Goal: Task Accomplishment & Management: Use online tool/utility

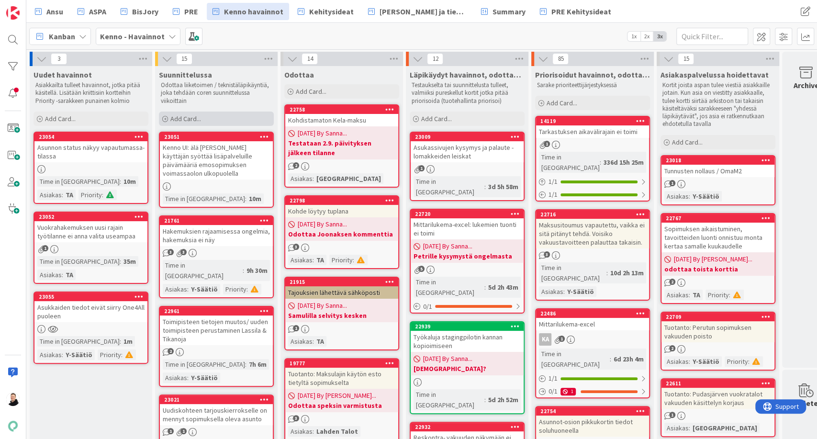
scroll to position [53, 0]
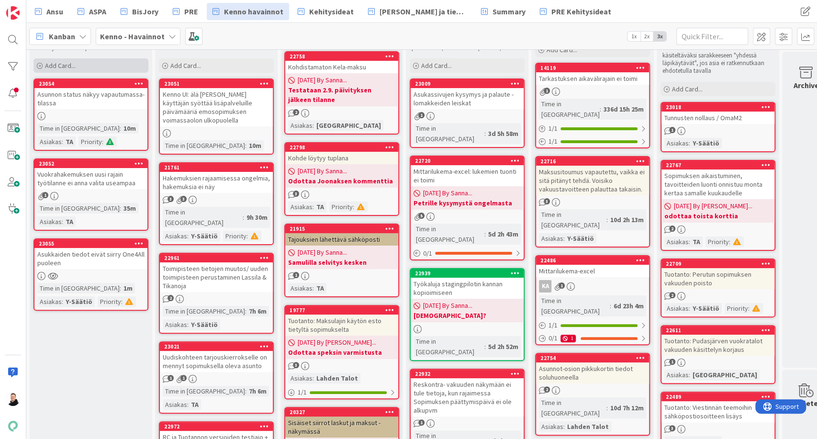
click at [36, 66] on div "Add Card..." at bounding box center [90, 65] width 115 height 14
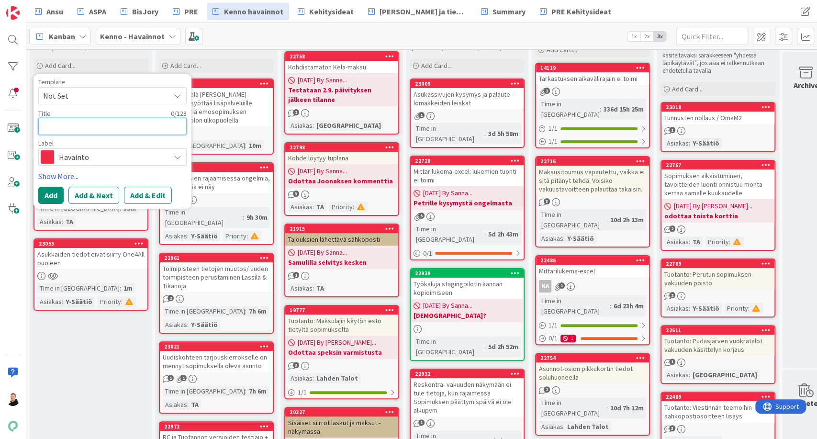
click at [95, 133] on textarea at bounding box center [112, 126] width 148 height 17
paste textarea "Asuntojen tilat"
type textarea "Asuntojen tilat"
type textarea "x"
click at [155, 114] on div "Title 15 / 128" at bounding box center [112, 113] width 148 height 9
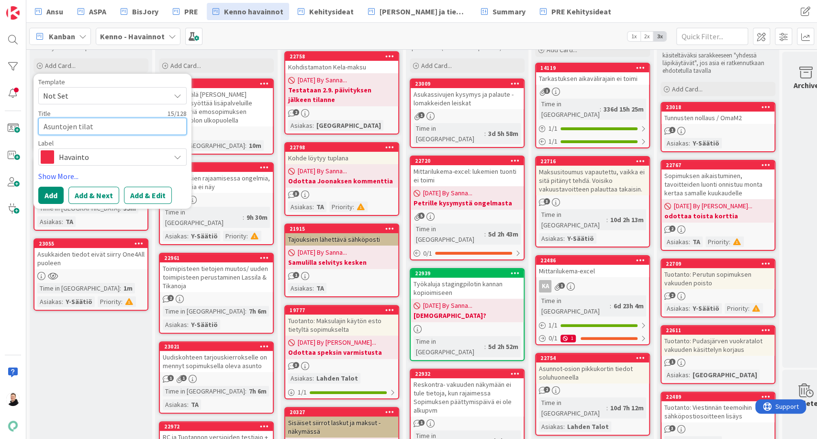
click at [140, 122] on textarea "Asuntojen tilat" at bounding box center [112, 126] width 148 height 17
type textarea "Asuntojen tilat"
type textarea "x"
type textarea "Asuntojen tilat a"
type textarea "x"
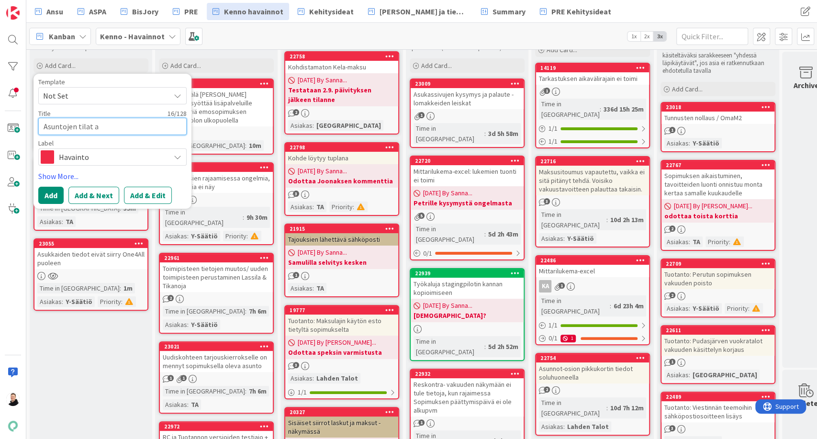
type textarea "Asuntojen tilat as"
type textarea "x"
type textarea "Asuntojen tilat asu"
type textarea "x"
type textarea "Asuntojen tilat asun"
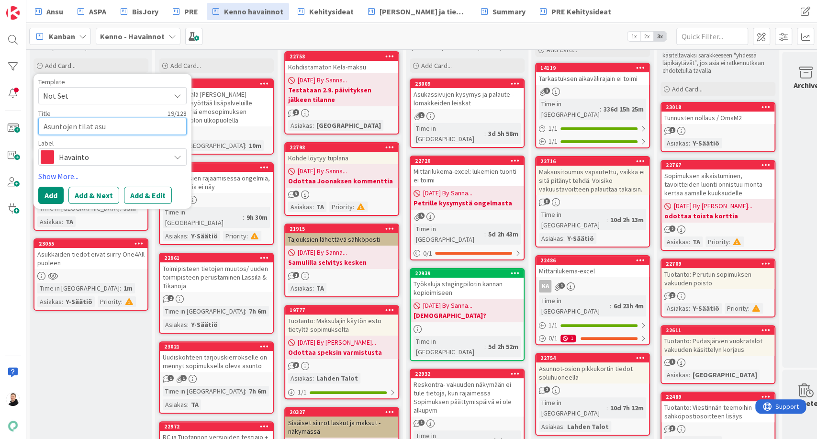
type textarea "x"
type textarea "Asuntojen tilat asunt"
type textarea "x"
type textarea "Asuntojen tilat asunto"
type textarea "x"
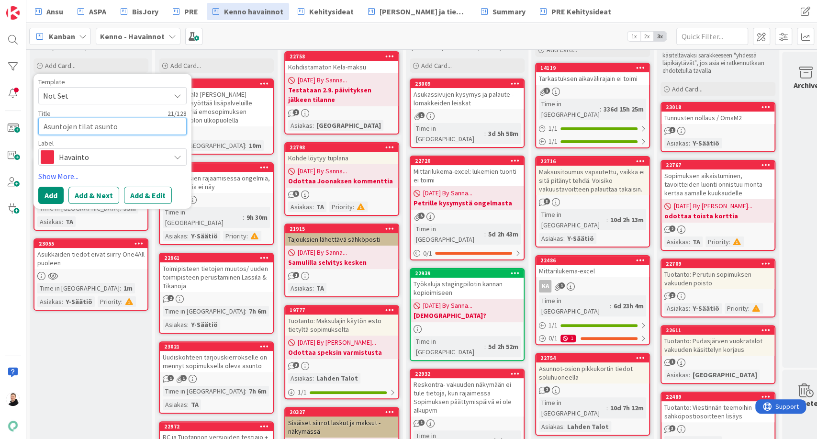
type textarea "Asuntojen tilat asuntoj"
type textarea "x"
type textarea "Asuntojen tilat asuntoje"
type textarea "x"
type textarea "Asuntojen tilat asuntojen"
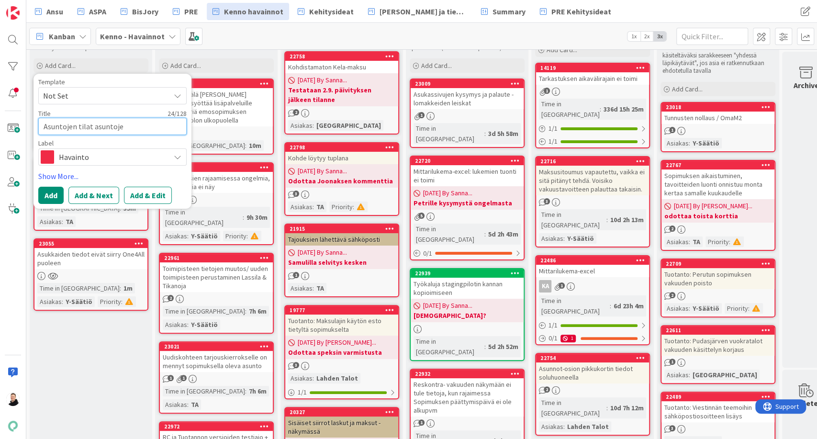
type textarea "x"
type textarea "Asuntojen tilat asuntojen"
type textarea "x"
type textarea "Asuntojen tilat asuntojen v"
type textarea "x"
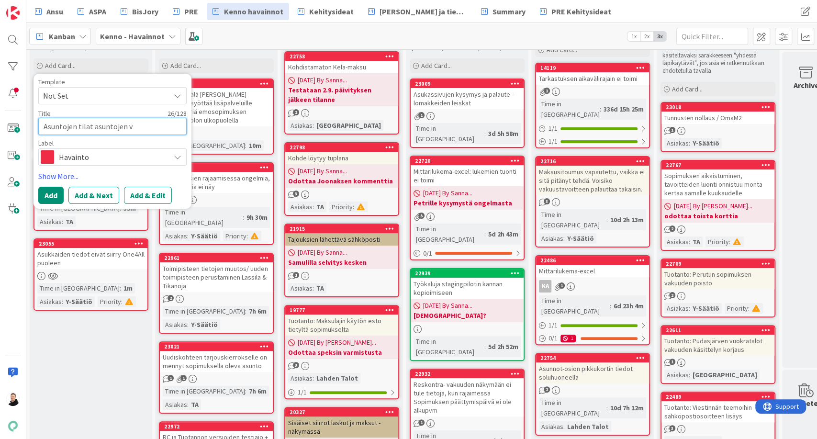
type textarea "Asuntojen tilat asuntojen va"
type textarea "x"
type textarea "Asuntojen tilat asuntojen vap"
type textarea "x"
type textarea "Asuntojen tilat asuntojen vapa"
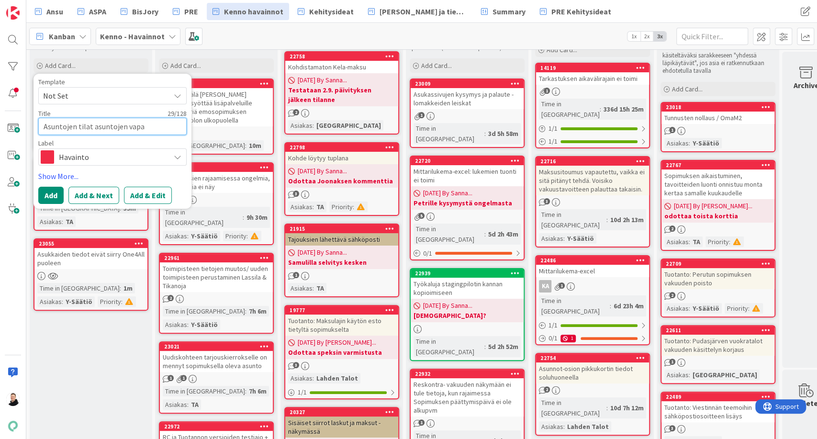
type textarea "x"
type textarea "Asuntojen tilat asuntojen vapau"
type textarea "x"
type textarea "Asuntojen tilat asuntojen vapaut"
type textarea "x"
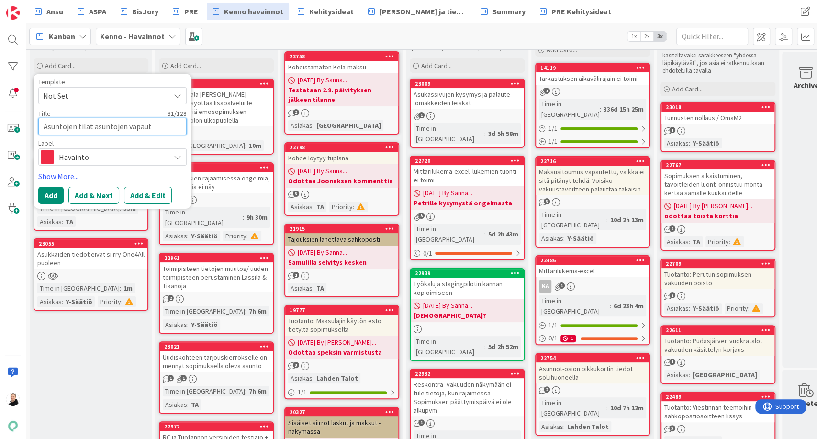
type textarea "Asuntojen tilat asuntojen vapautu"
type textarea "x"
type textarea "Asuntojen tilat asuntojen vapautue"
type textarea "x"
type textarea "Asuntojen tilat asuntojen vapautues"
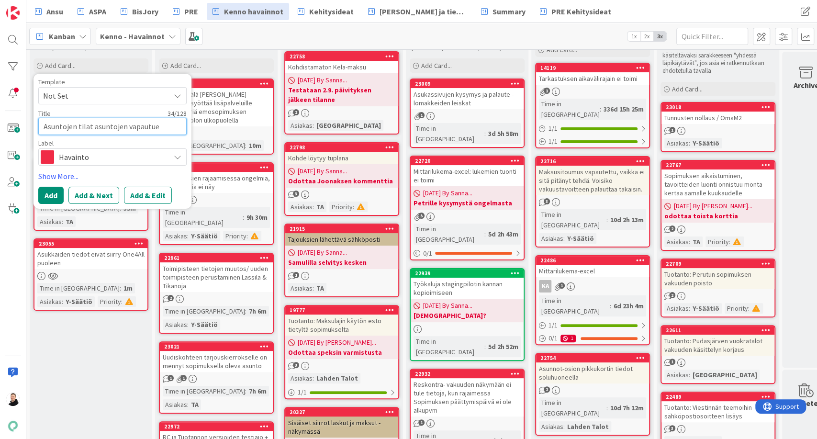
type textarea "x"
type textarea "Asuntojen tilat asuntojen vapautuess"
type textarea "x"
type textarea "Asuntojen tilat asuntojen vapautuessa"
type textarea "x"
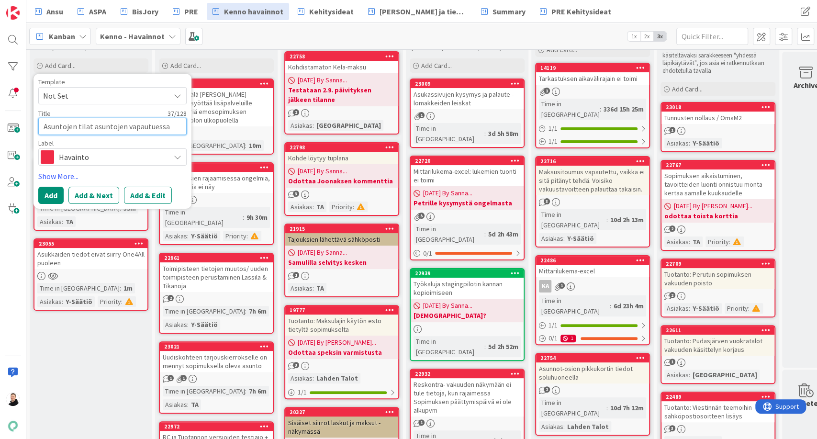
click at [125, 124] on textarea "Asuntojen tilat asuntojen vapautuessa" at bounding box center [112, 126] width 148 height 17
type textarea "Asuntojen tilat asuntojen vapautuessa"
click at [152, 194] on button "Add & Edit" at bounding box center [148, 195] width 48 height 17
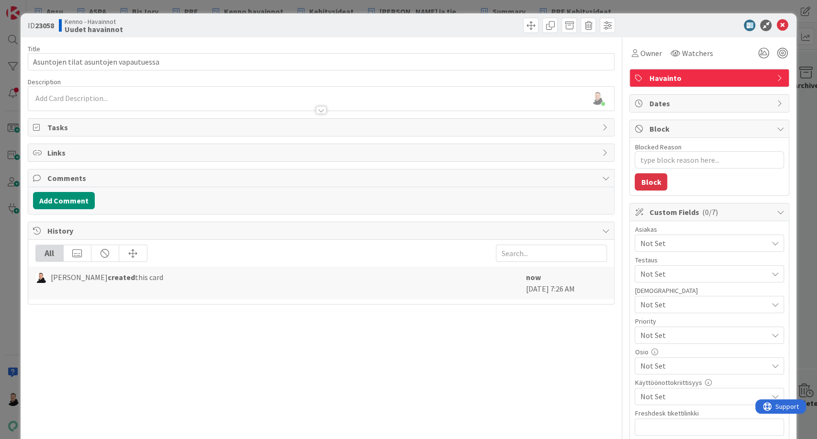
click at [46, 102] on div at bounding box center [321, 105] width 586 height 10
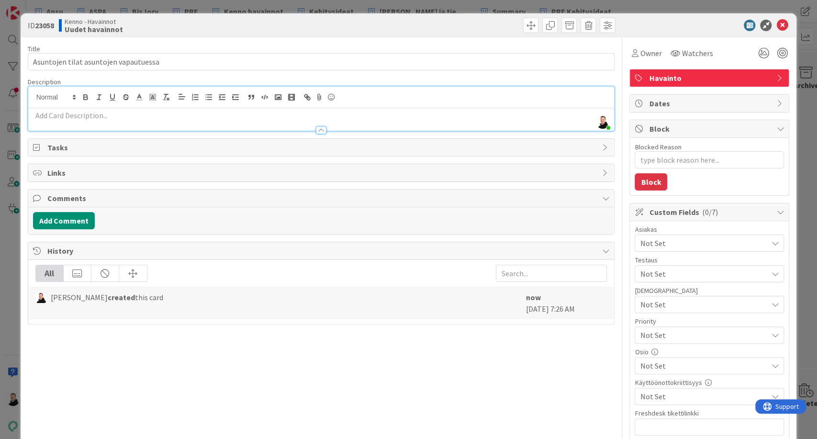
click at [43, 118] on p at bounding box center [321, 115] width 576 height 11
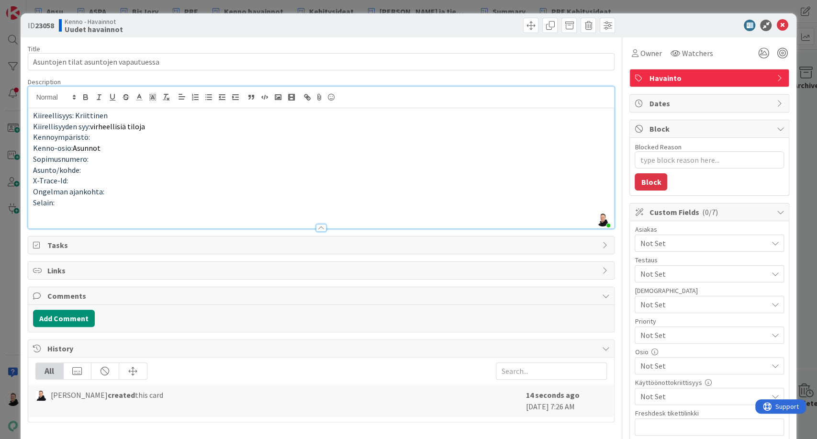
click at [107, 117] on p "Kiireellisyys: Kriittinen" at bounding box center [321, 115] width 576 height 11
click at [68, 203] on p "Selain:" at bounding box center [321, 202] width 576 height 11
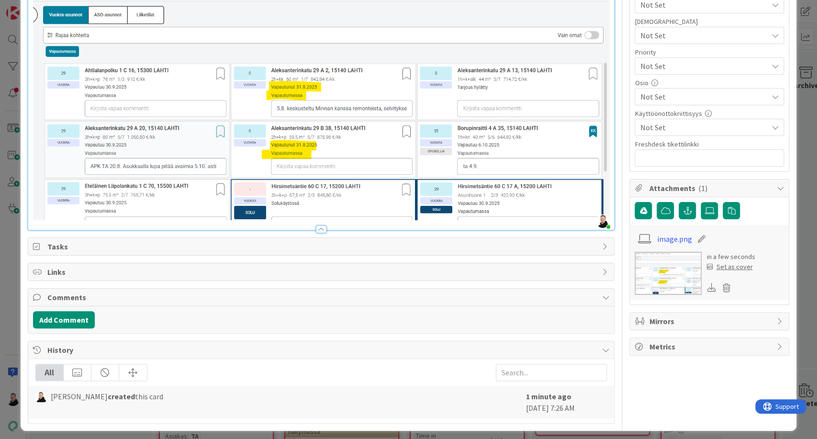
scroll to position [269, 0]
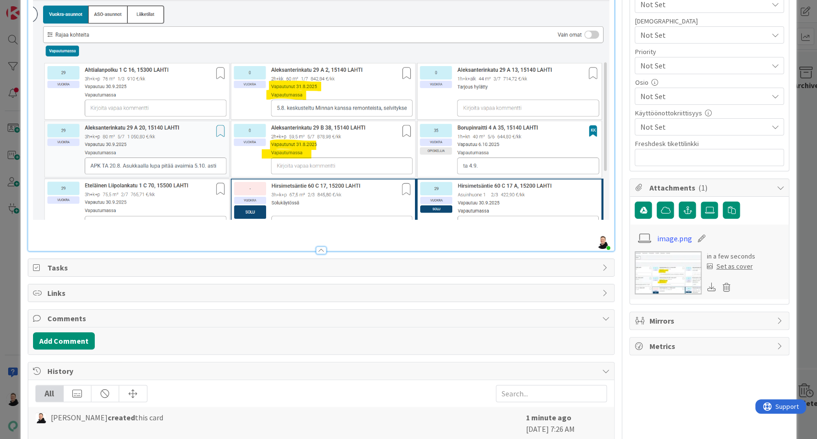
type textarea "x"
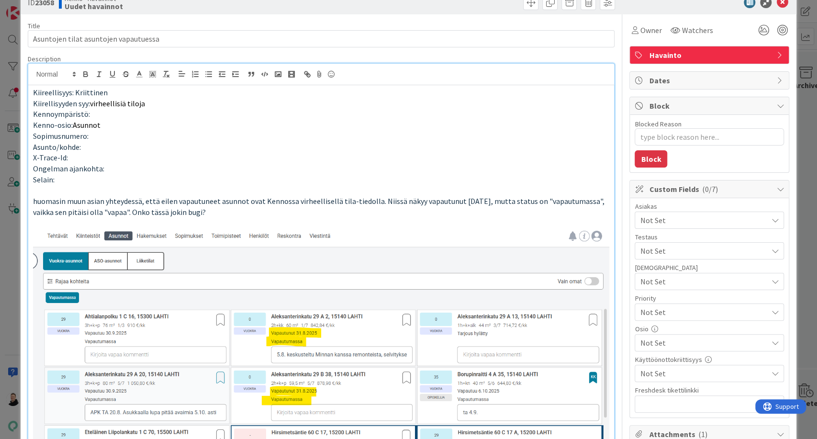
scroll to position [23, 0]
click at [684, 221] on span "Not Set" at bounding box center [703, 219] width 127 height 11
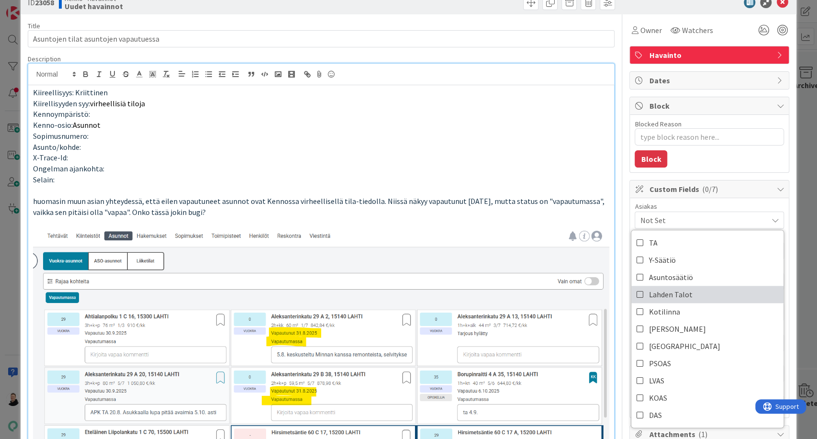
click at [652, 290] on span "Lahden Talot" at bounding box center [670, 294] width 44 height 14
click at [511, 173] on p "Ongelman ajankohta:" at bounding box center [321, 168] width 576 height 11
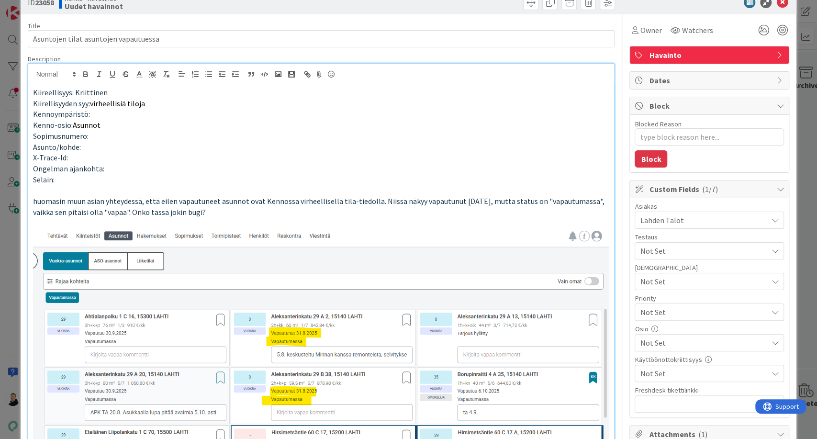
scroll to position [103, 0]
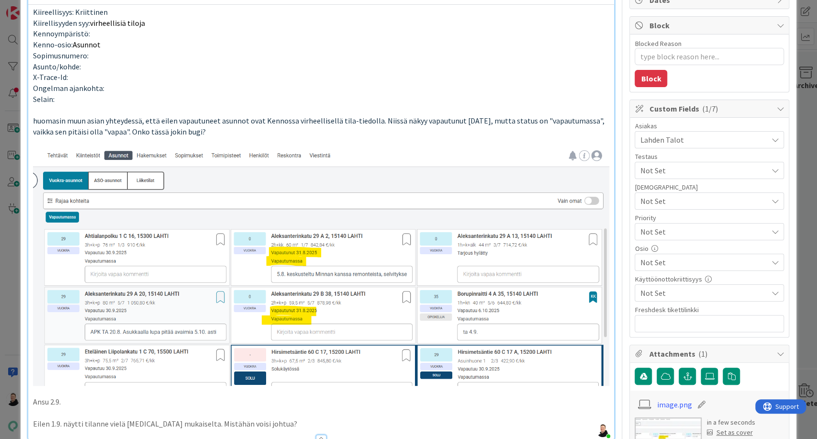
click at [681, 223] on div "Not Set" at bounding box center [708, 231] width 149 height 17
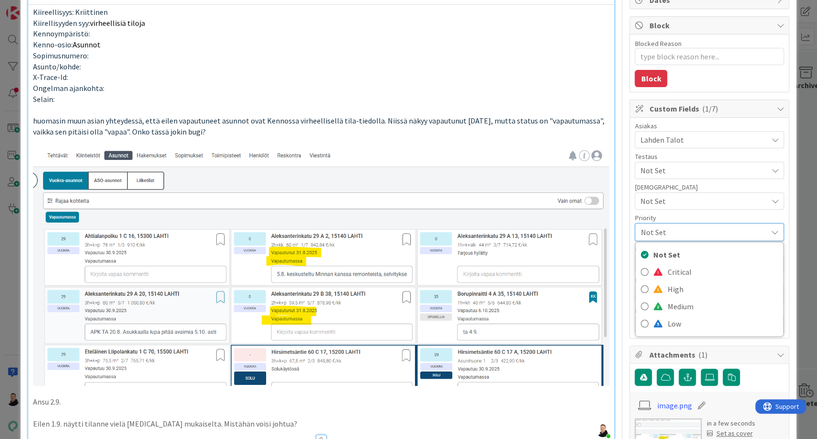
click at [681, 223] on div "Not Set" at bounding box center [709, 231] width 148 height 17
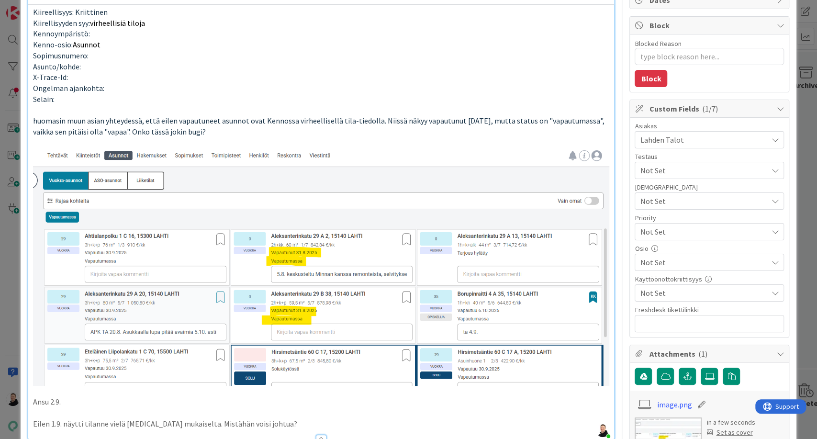
click at [681, 223] on div "Not Set" at bounding box center [708, 231] width 149 height 17
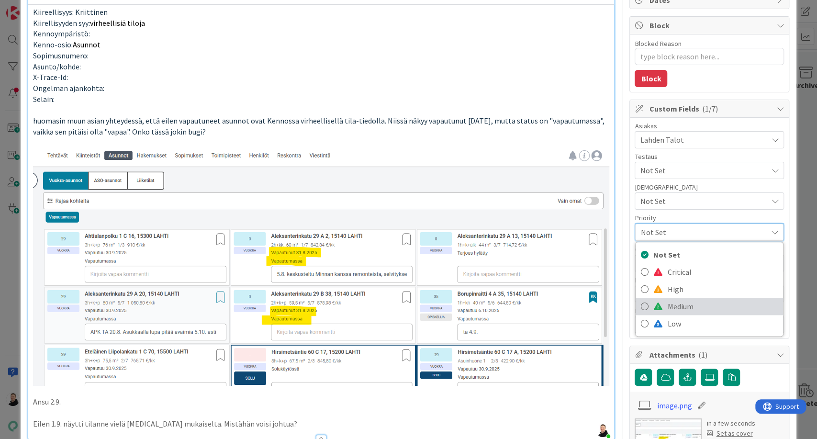
click at [667, 308] on span "Medium" at bounding box center [722, 306] width 111 height 14
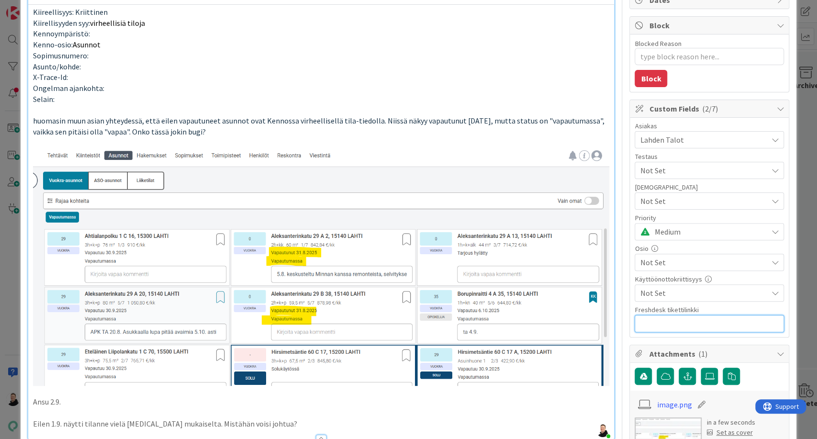
click at [658, 319] on input "text" at bounding box center [708, 323] width 149 height 17
click at [657, 321] on input "text" at bounding box center [708, 323] width 149 height 17
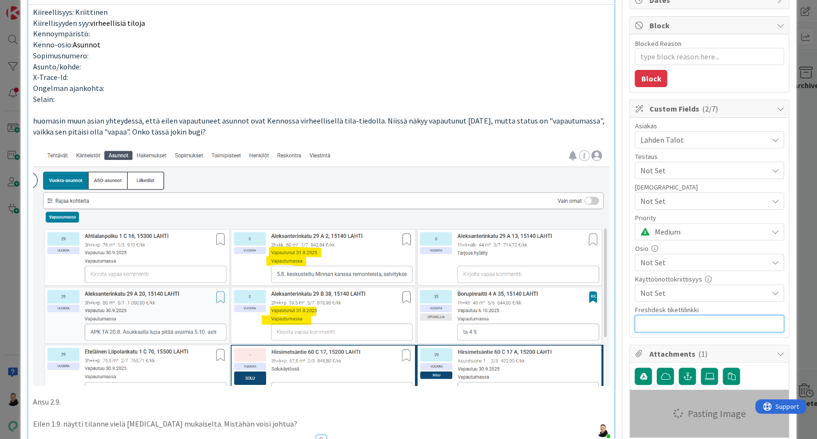
click at [657, 321] on input "text" at bounding box center [708, 323] width 149 height 17
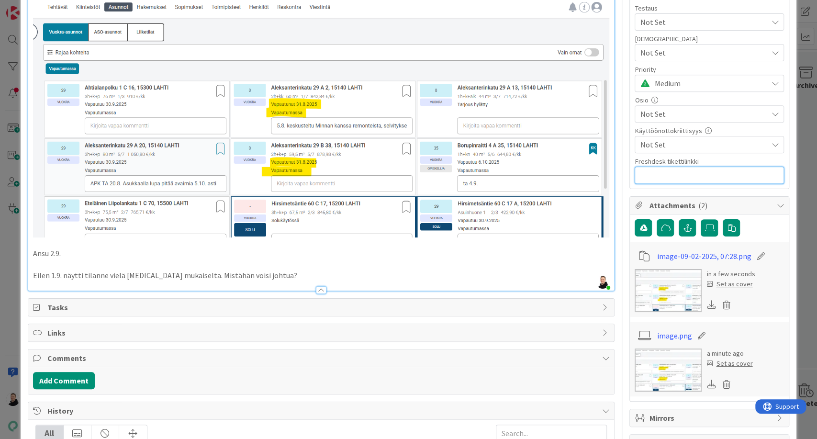
scroll to position [253, 0]
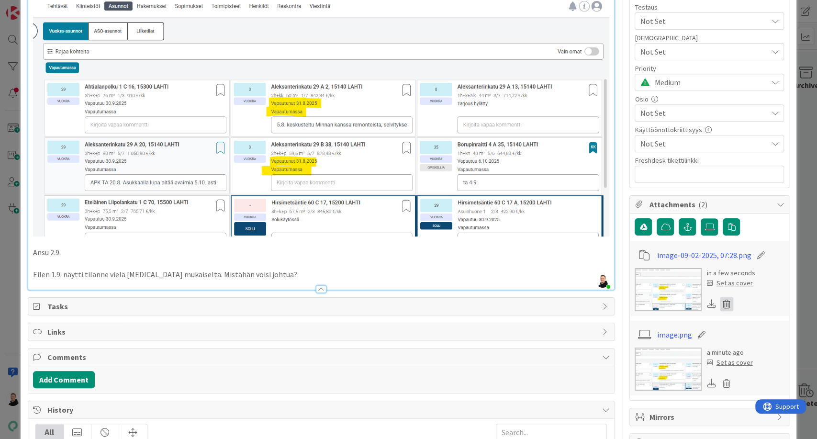
click at [720, 303] on icon at bounding box center [726, 304] width 13 height 14
click at [633, 349] on button "Delete" at bounding box center [637, 350] width 36 height 17
type textarea "x"
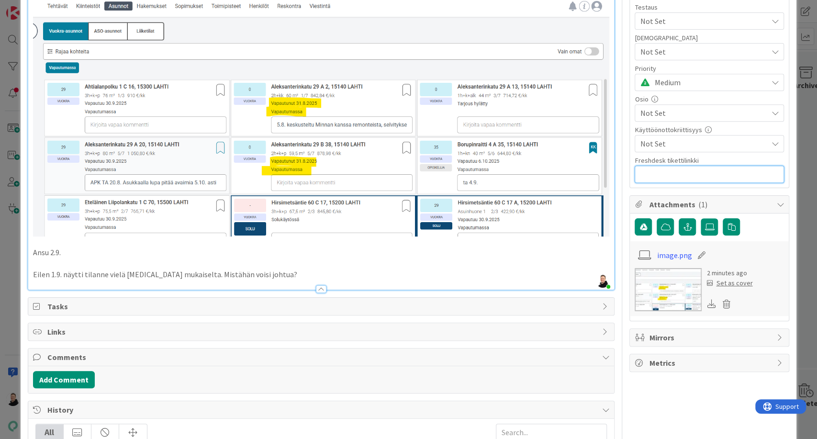
click at [656, 176] on input "text" at bounding box center [708, 174] width 149 height 17
paste input "[URL][DOMAIN_NAME]"
type input "[URL][DOMAIN_NAME]"
type textarea "x"
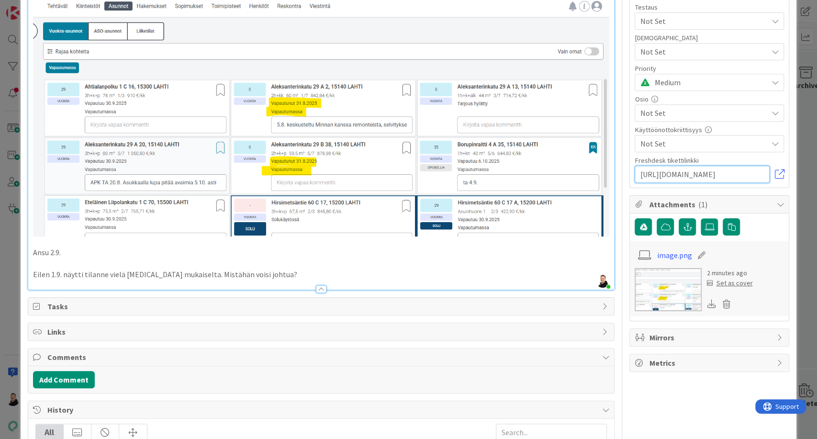
scroll to position [0, 0]
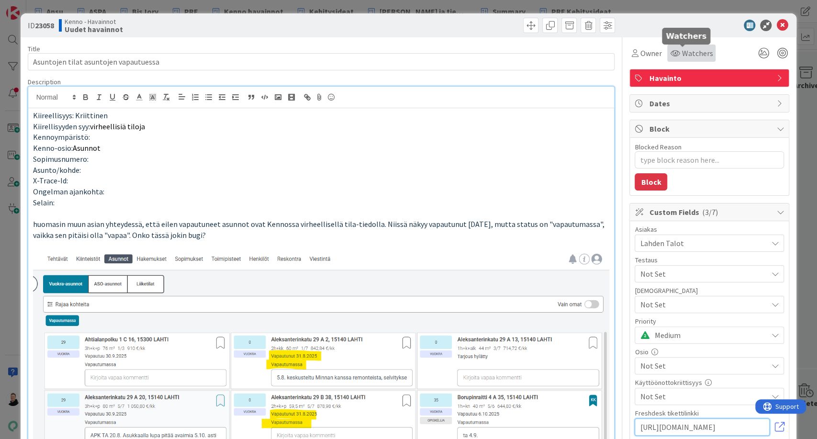
type input "[URL][DOMAIN_NAME]"
click at [681, 49] on span "Watchers" at bounding box center [696, 52] width 31 height 11
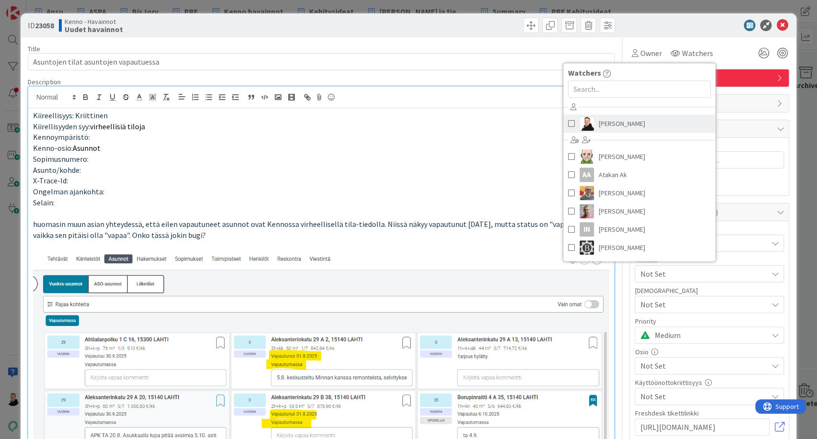
click at [607, 123] on span "[PERSON_NAME]" at bounding box center [621, 123] width 46 height 14
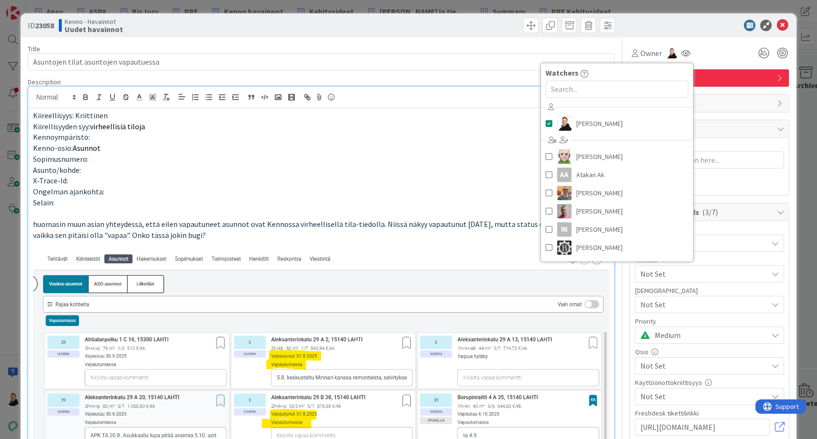
click at [659, 37] on div "Owner Watchers [PERSON_NAME] [PERSON_NAME] AA Atakan Ak [PERSON_NAME] [PERSON_N…" at bounding box center [709, 49] width 160 height 24
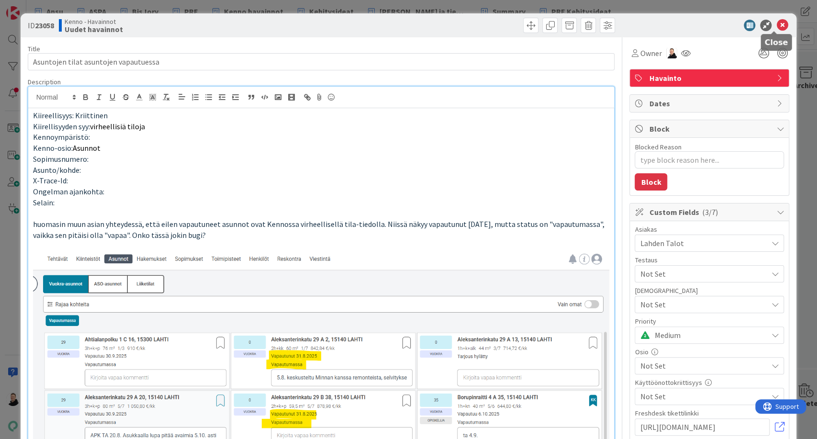
click at [776, 26] on icon at bounding box center [781, 25] width 11 height 11
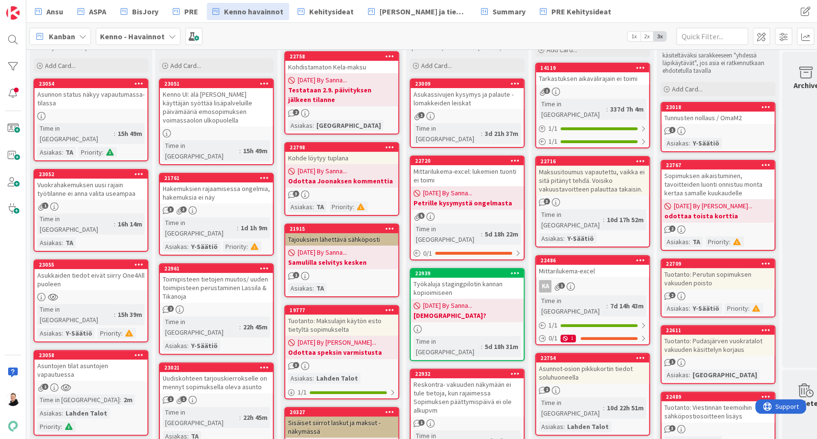
click at [93, 97] on div "Asunnon status näkyy vapautumassa-tilassa" at bounding box center [90, 98] width 113 height 21
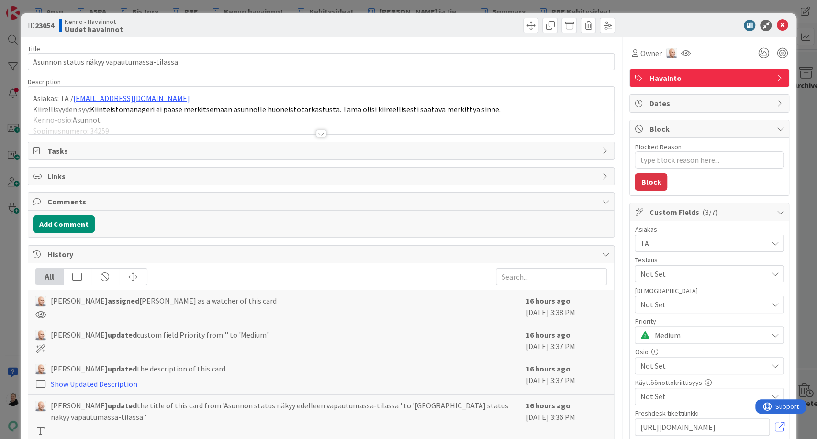
click at [319, 133] on div at bounding box center [321, 134] width 11 height 8
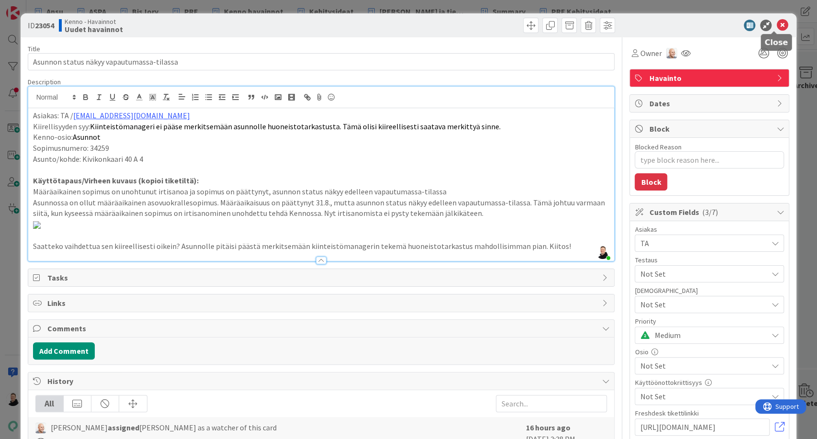
click at [776, 23] on icon at bounding box center [781, 25] width 11 height 11
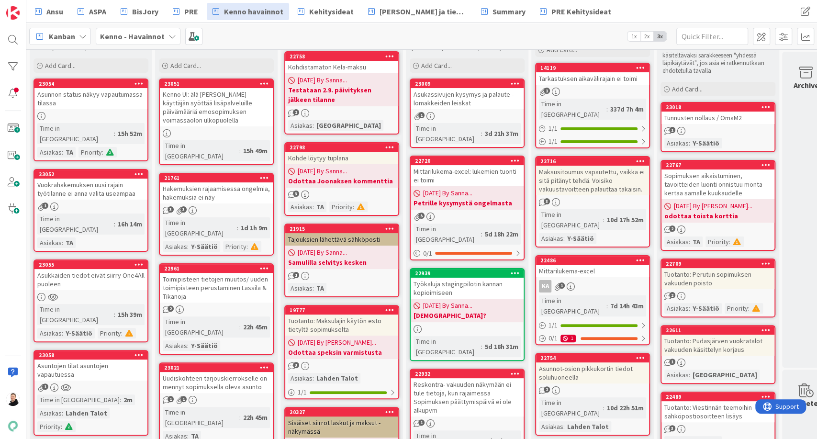
click at [64, 92] on div "Asunnon status näkyy vapautumassa-tilassa" at bounding box center [90, 98] width 113 height 21
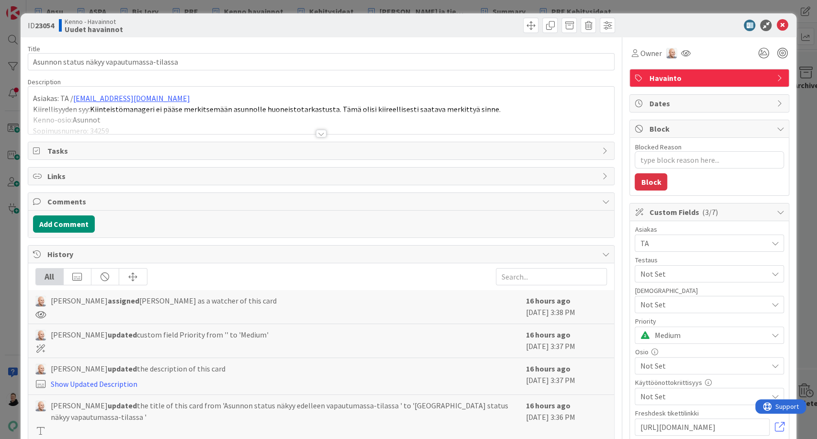
click at [316, 134] on div at bounding box center [321, 134] width 11 height 8
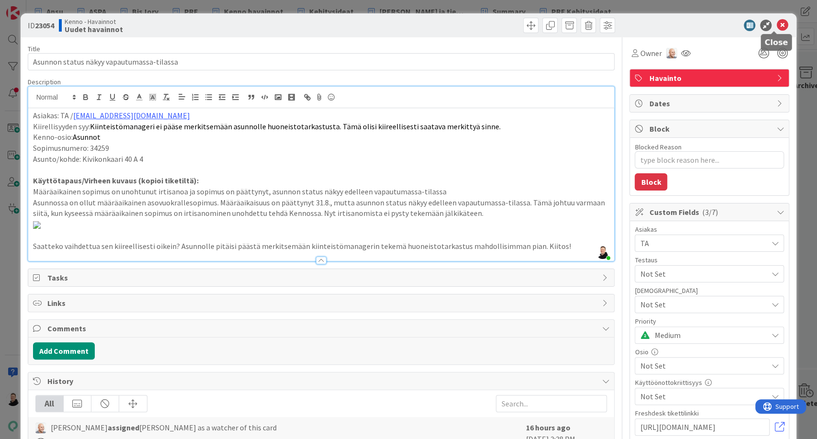
click at [776, 22] on icon at bounding box center [781, 25] width 11 height 11
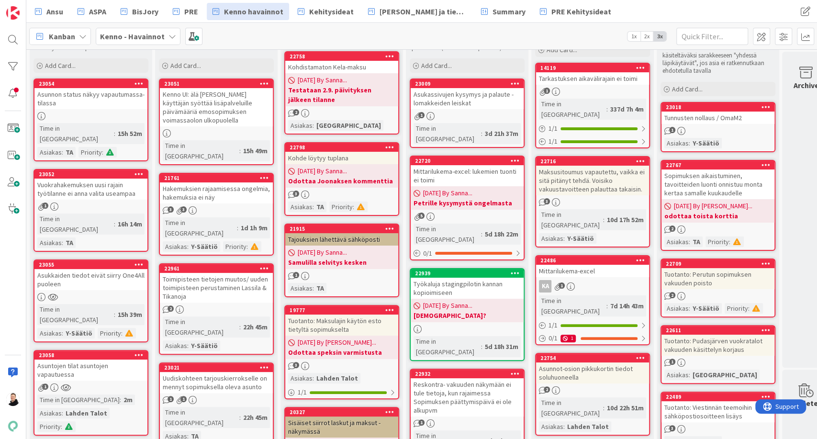
click at [86, 359] on div "Asuntojen tilat asuntojen vapautuessa" at bounding box center [90, 369] width 113 height 21
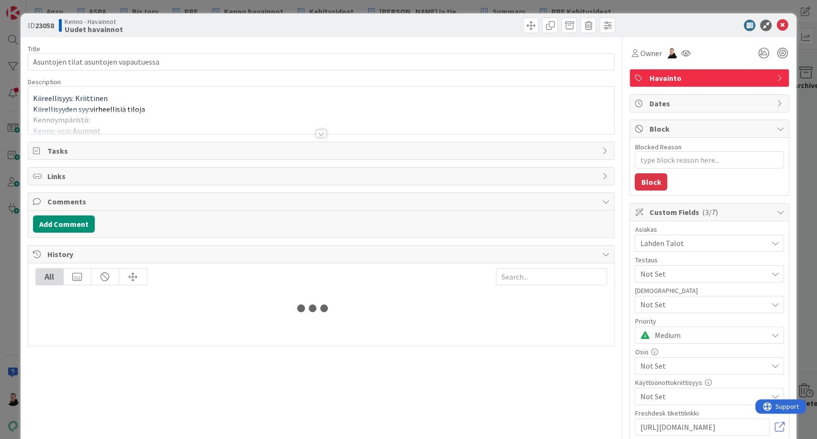
type textarea "x"
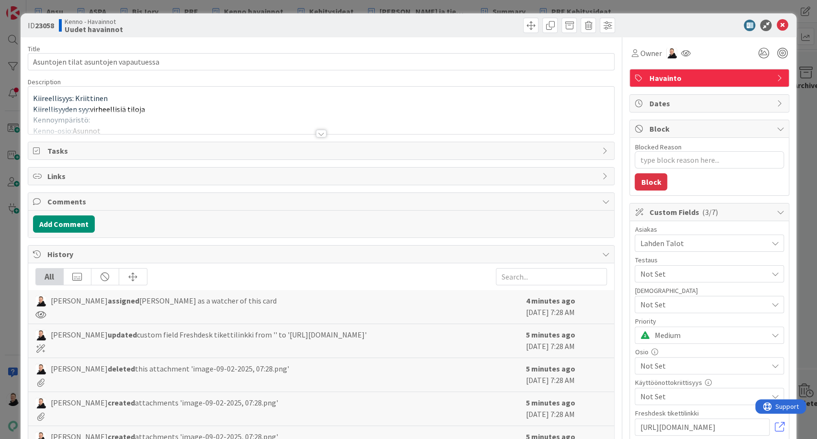
click at [318, 134] on div at bounding box center [321, 134] width 11 height 8
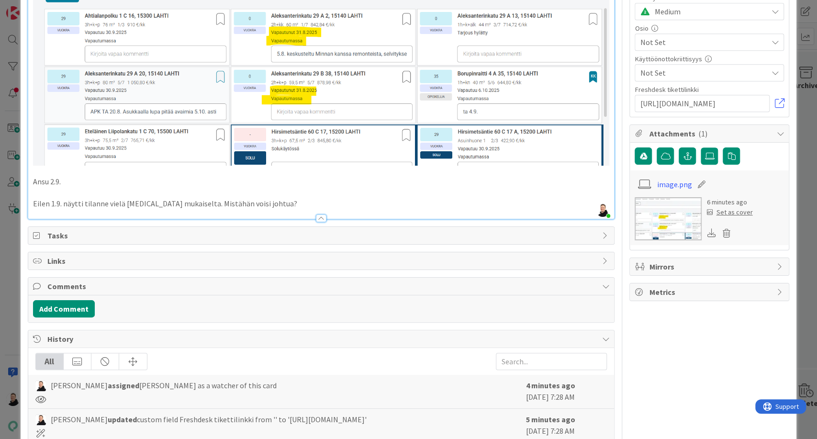
scroll to position [327, 0]
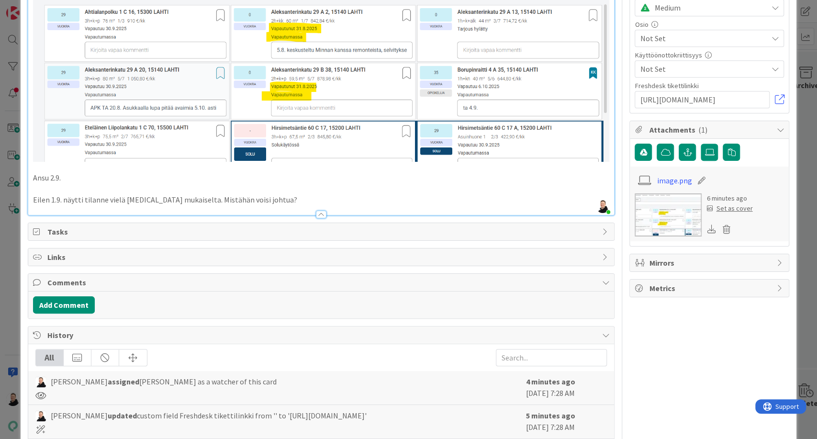
click at [265, 195] on p "Eilen 1.9. näytti tilanne vielä [MEDICAL_DATA] mukaiselta. Mistähän voisi johtu…" at bounding box center [321, 199] width 576 height 11
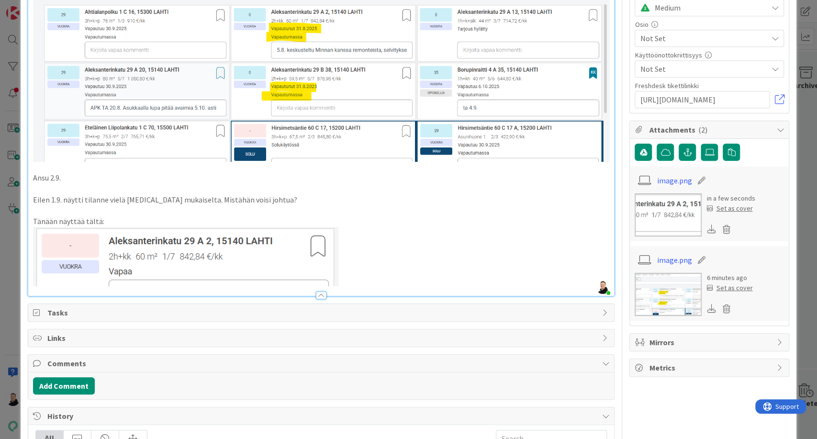
type textarea "x"
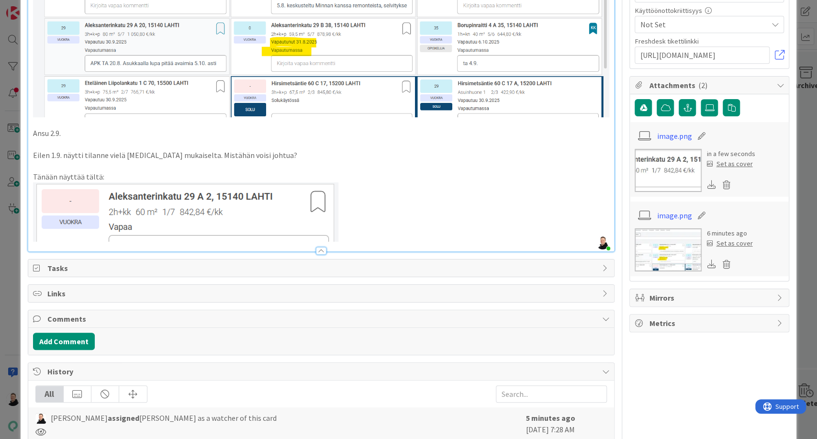
scroll to position [0, 0]
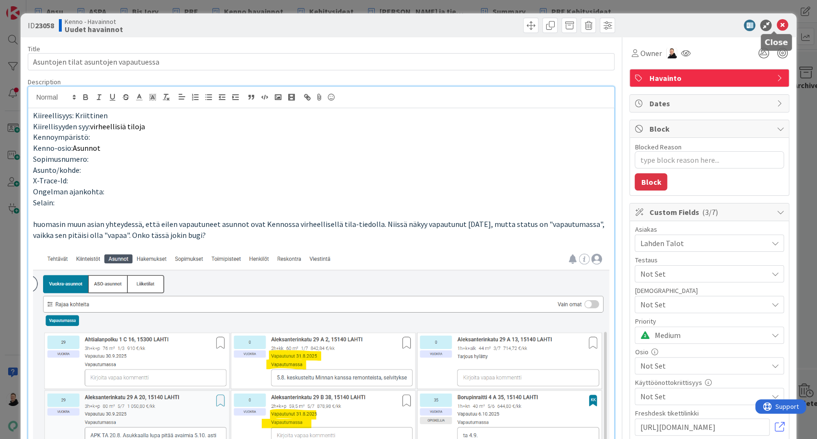
click at [776, 26] on icon at bounding box center [781, 25] width 11 height 11
